Goal: Information Seeking & Learning: Learn about a topic

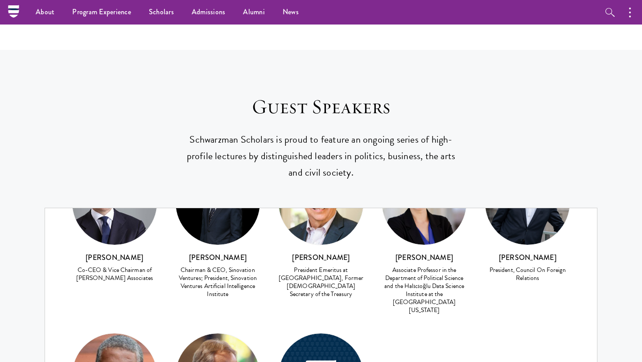
scroll to position [3149, 0]
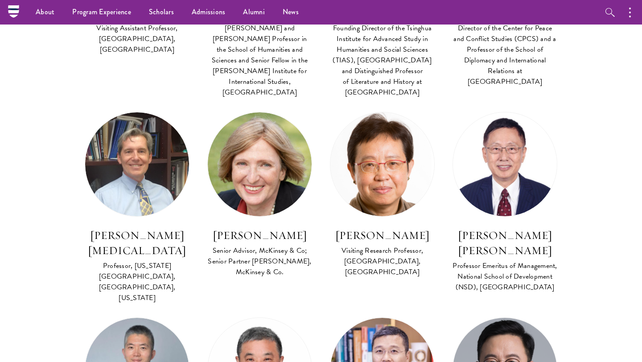
scroll to position [3149, 0]
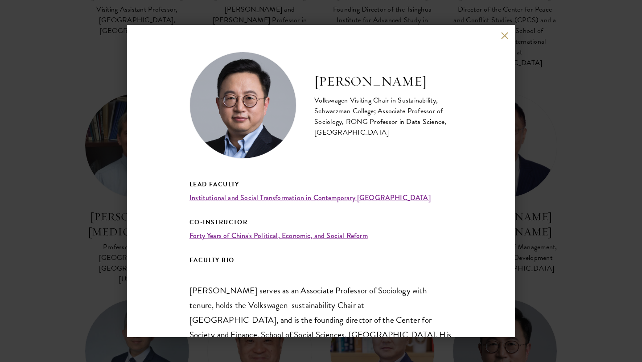
click at [498, 36] on div "Zheng Lu Volkswagen Visiting Chair in Sustainability, Schwarzman College; Assoc…" at bounding box center [321, 181] width 388 height 312
click at [507, 35] on button at bounding box center [505, 36] width 8 height 8
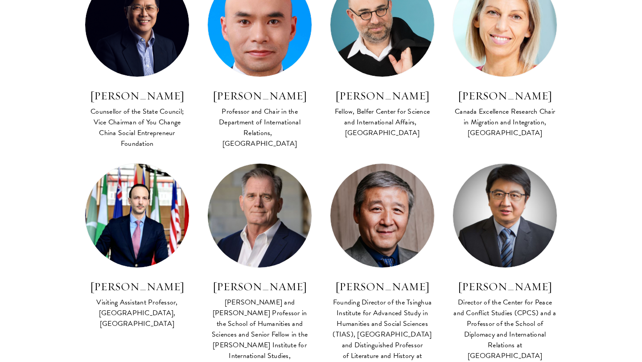
scroll to position [2857, 0]
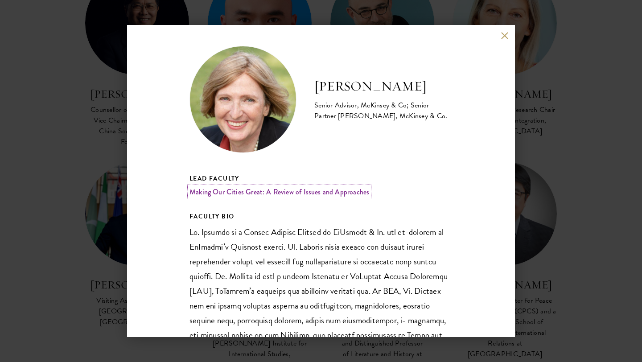
scroll to position [7, 0]
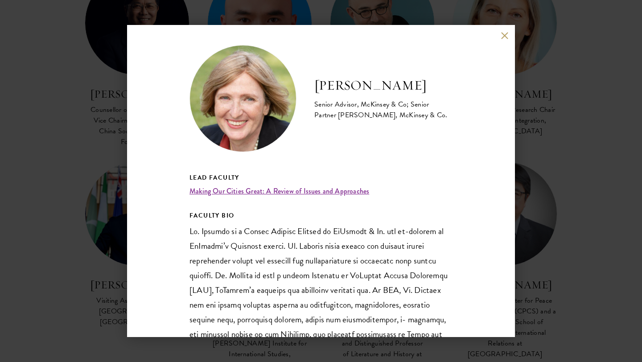
click at [543, 102] on div "Lola R. Woetzel Senior Advisor, McKinsey & Co; Senior Partner Emerita, McKinsey…" at bounding box center [321, 181] width 642 height 362
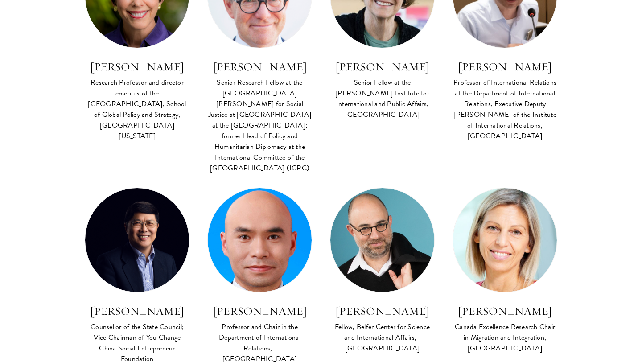
scroll to position [2642, 0]
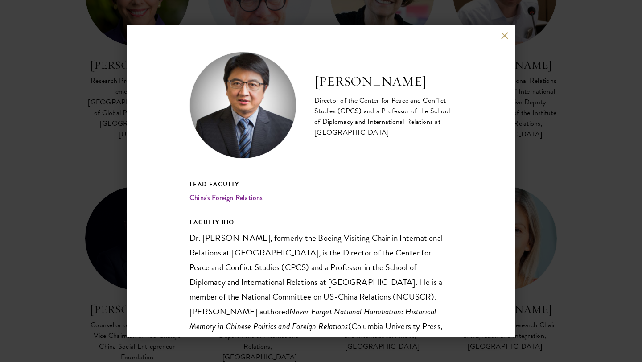
click at [504, 36] on button at bounding box center [505, 36] width 8 height 8
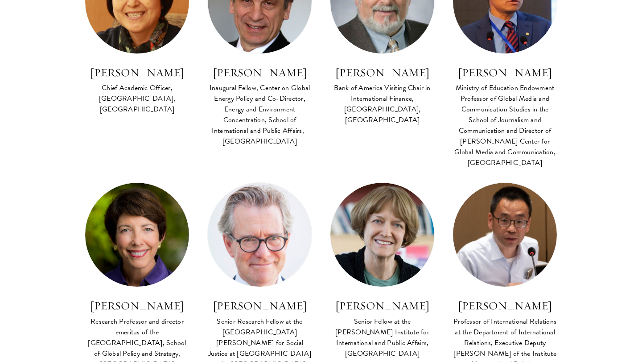
scroll to position [2418, 0]
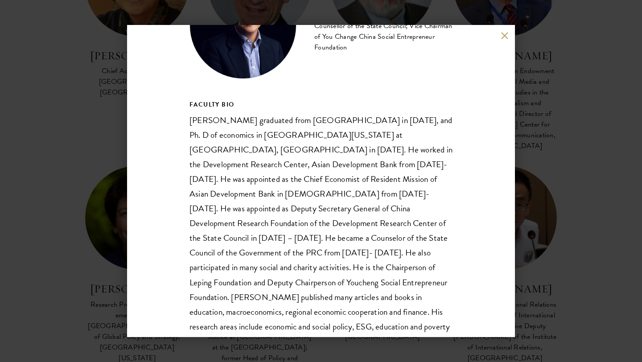
scroll to position [81, 0]
click at [506, 35] on button at bounding box center [505, 36] width 8 height 8
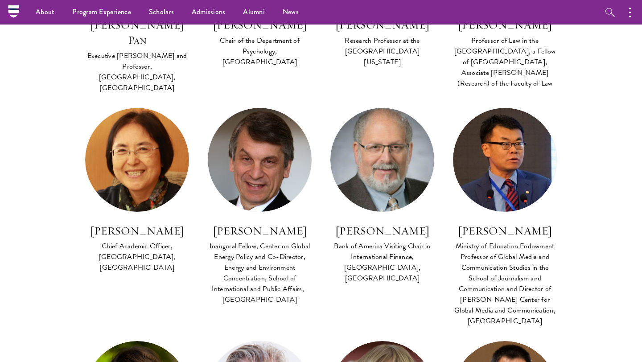
scroll to position [2214, 0]
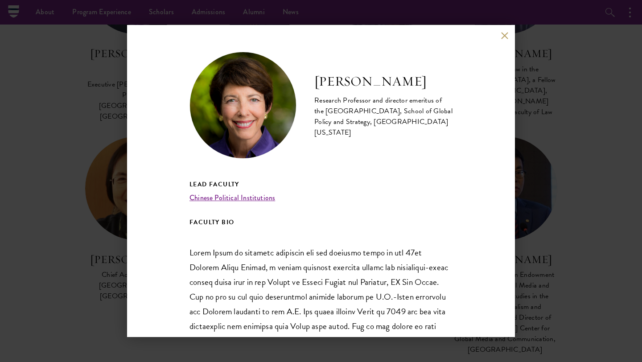
click at [501, 35] on button at bounding box center [505, 36] width 8 height 8
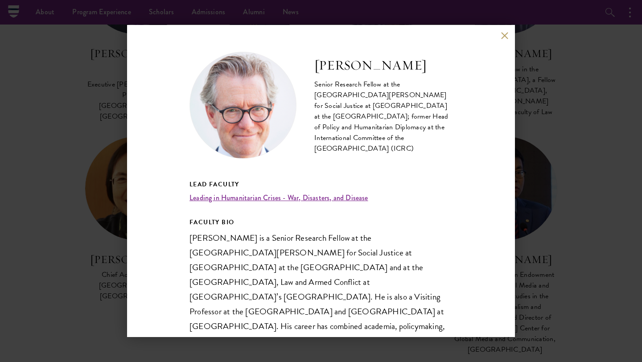
click at [506, 35] on button at bounding box center [505, 36] width 8 height 8
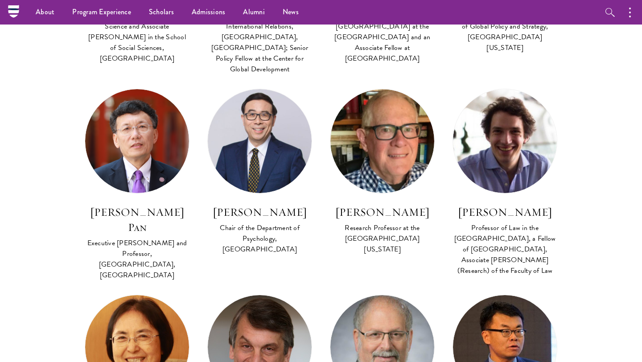
scroll to position [2047, 0]
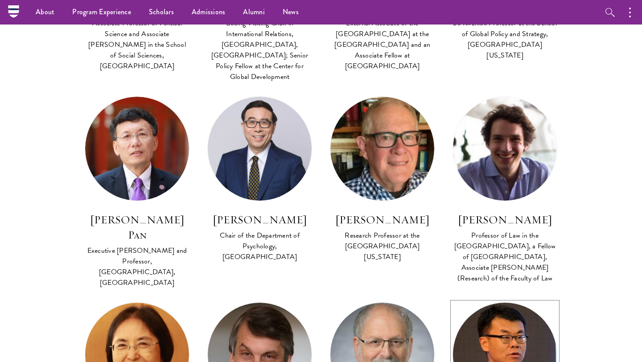
click at [548, 298] on img at bounding box center [505, 355] width 114 height 114
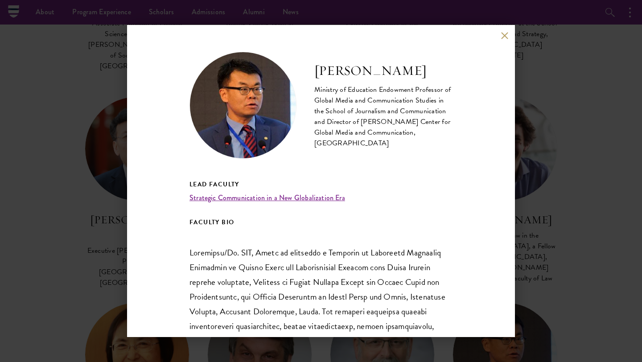
click at [510, 36] on div "Shi Anbin Ministry of Education Endowment Professor of Global Media and Communi…" at bounding box center [321, 181] width 388 height 312
click at [506, 36] on button at bounding box center [505, 36] width 8 height 8
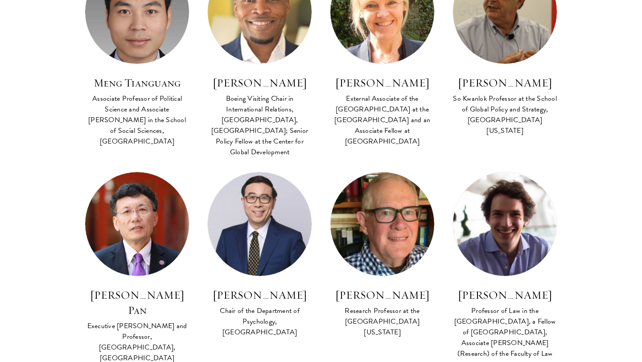
scroll to position [2049, 0]
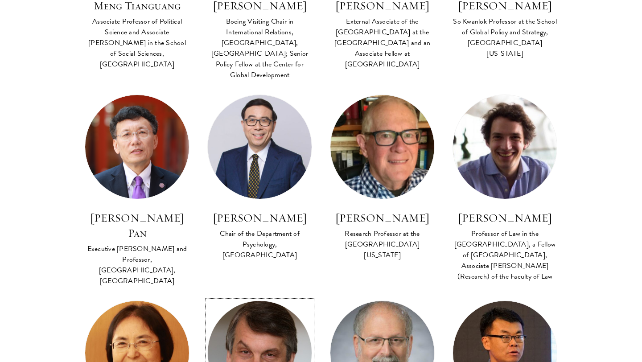
click at [280, 296] on img at bounding box center [260, 353] width 114 height 114
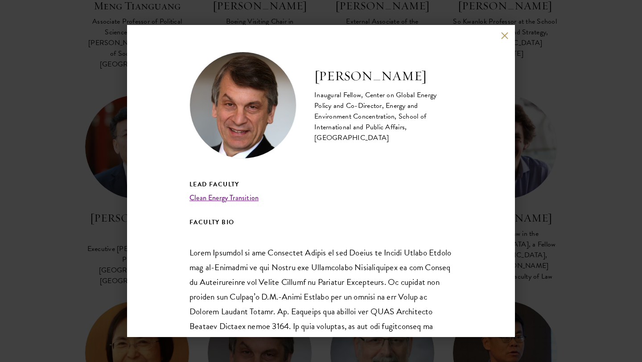
click at [505, 37] on button at bounding box center [505, 36] width 8 height 8
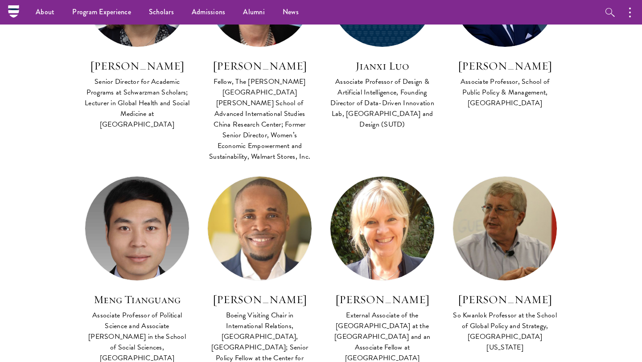
scroll to position [1747, 0]
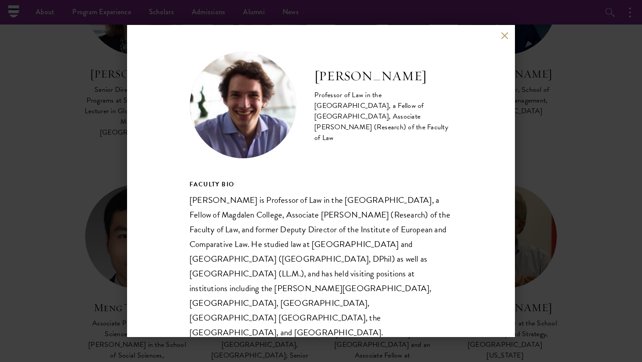
click at [503, 37] on button at bounding box center [505, 36] width 8 height 8
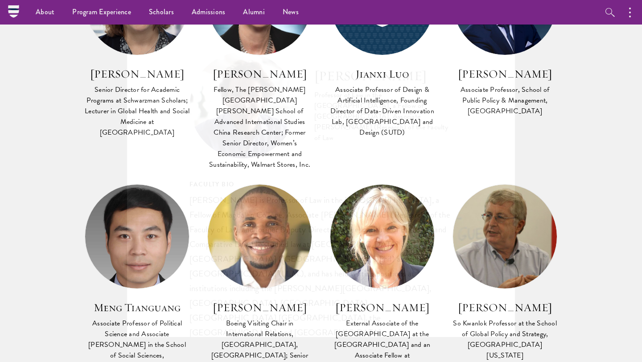
scroll to position [1760, 0]
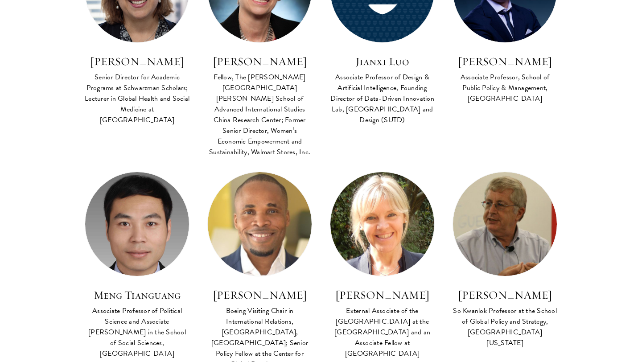
click at [588, 160] on section "Faculty Co Faculty Asian Regional Security FACULTY BIO Amitav Acharya Distingui…" at bounding box center [321, 245] width 642 height 3311
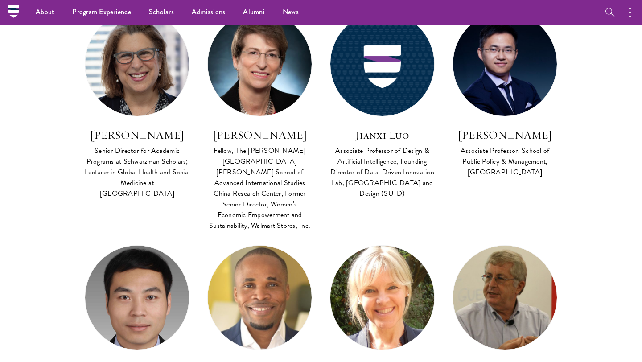
scroll to position [1684, 0]
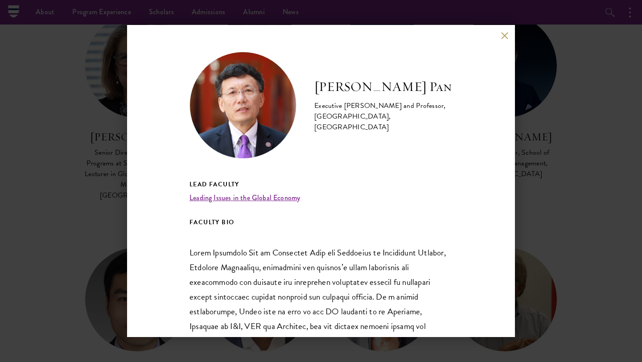
click at [503, 37] on button at bounding box center [505, 36] width 8 height 8
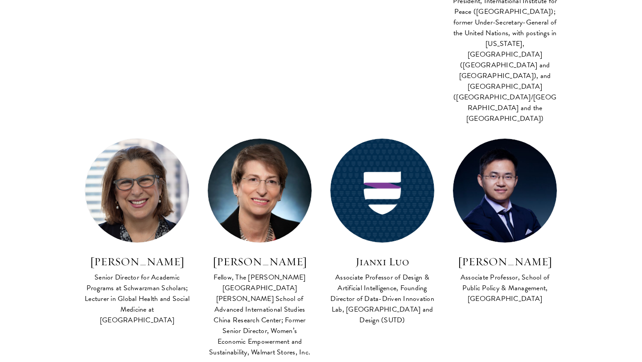
scroll to position [1561, 0]
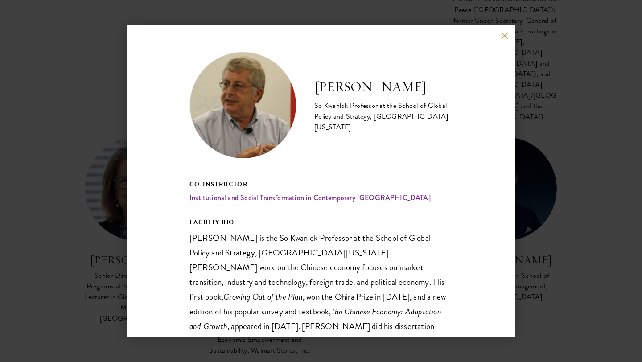
click at [504, 32] on button at bounding box center [505, 36] width 8 height 8
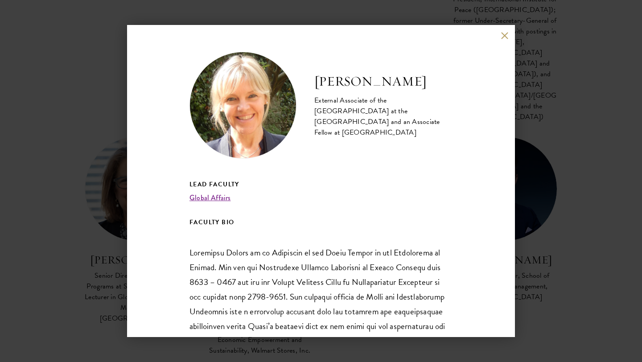
click at [507, 33] on button at bounding box center [505, 36] width 8 height 8
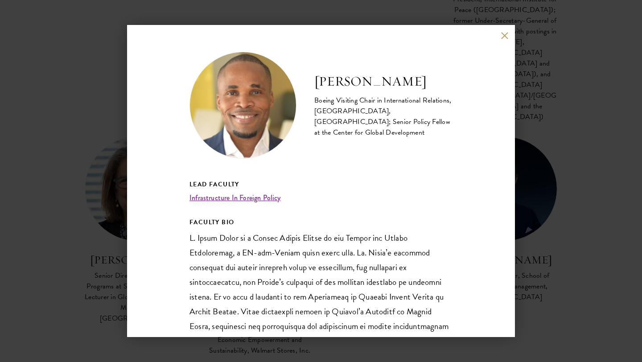
click at [506, 37] on button at bounding box center [505, 36] width 8 height 8
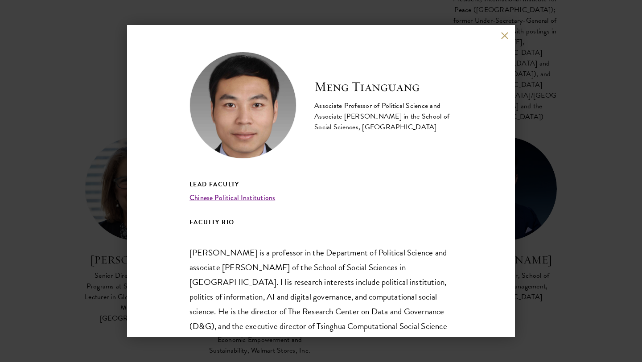
click at [510, 35] on div "Meng Tianguang Associate Professor of Political Science and Associate Dean in t…" at bounding box center [321, 181] width 388 height 312
click at [507, 36] on button at bounding box center [505, 36] width 8 height 8
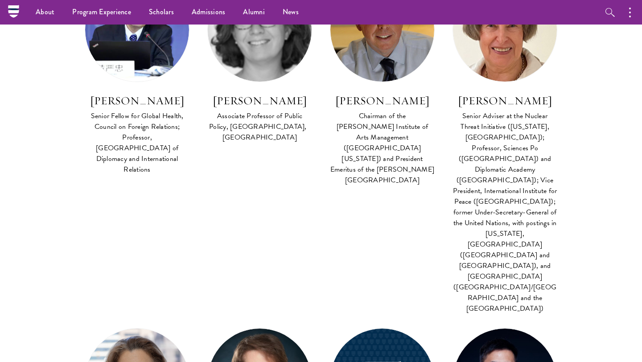
scroll to position [1347, 0]
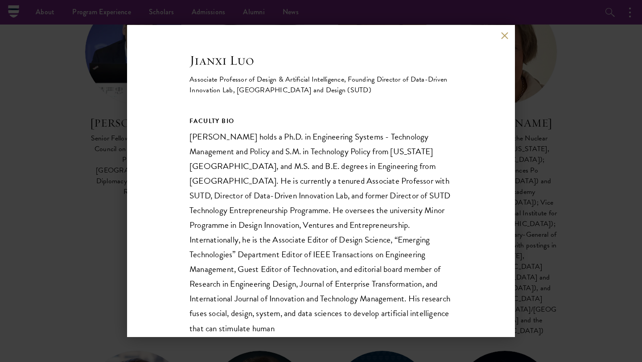
click at [502, 34] on button at bounding box center [505, 36] width 8 height 8
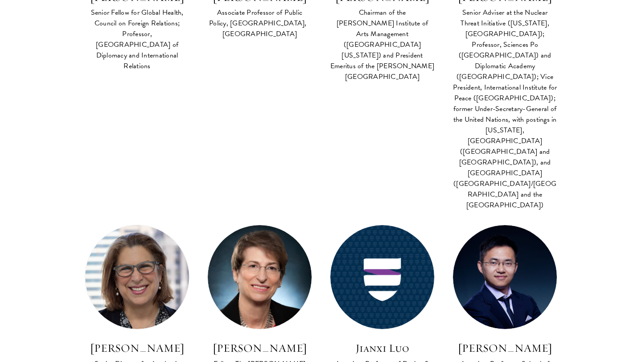
scroll to position [1500, 0]
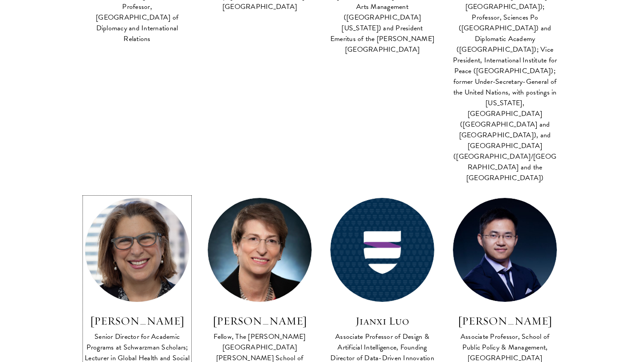
click at [113, 198] on link "Joan Kaufman Senior Director for Academic Programs at Schwarzman Scholars; Lect…" at bounding box center [137, 292] width 105 height 188
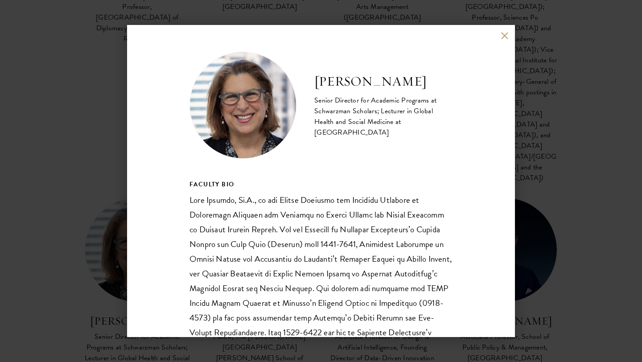
click at [507, 36] on button at bounding box center [505, 36] width 8 height 8
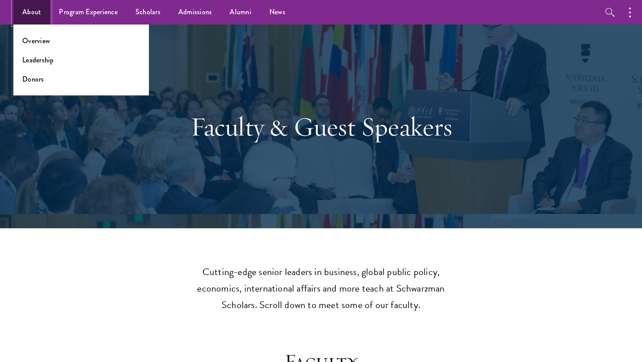
click at [31, 16] on link "About" at bounding box center [31, 12] width 37 height 25
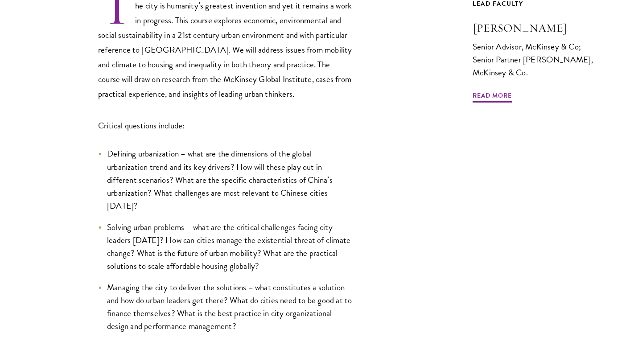
scroll to position [337, 0]
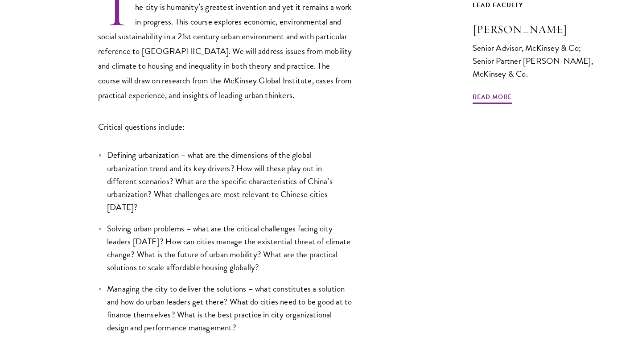
click at [288, 157] on li "Defining urbanization – what are the dimensions of the global urbanization tren…" at bounding box center [225, 181] width 254 height 65
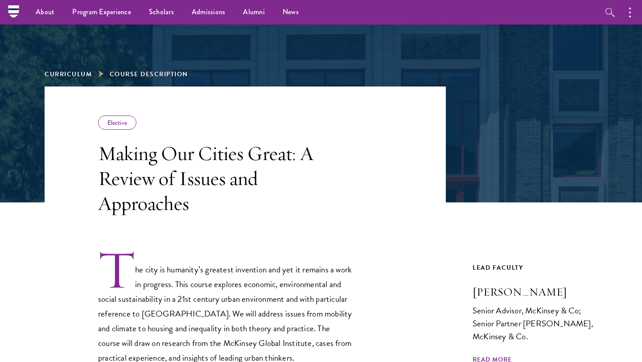
scroll to position [0, 0]
